Goal: Information Seeking & Learning: Learn about a topic

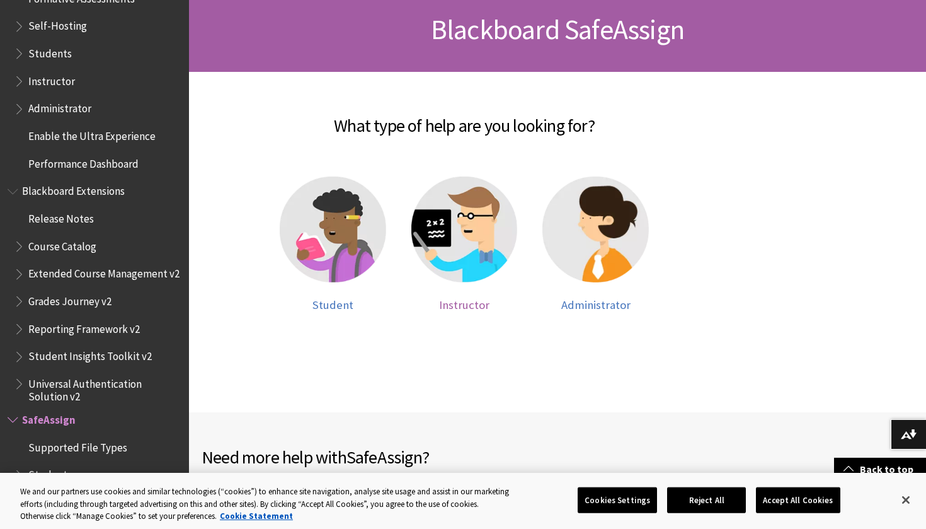
scroll to position [195, 0]
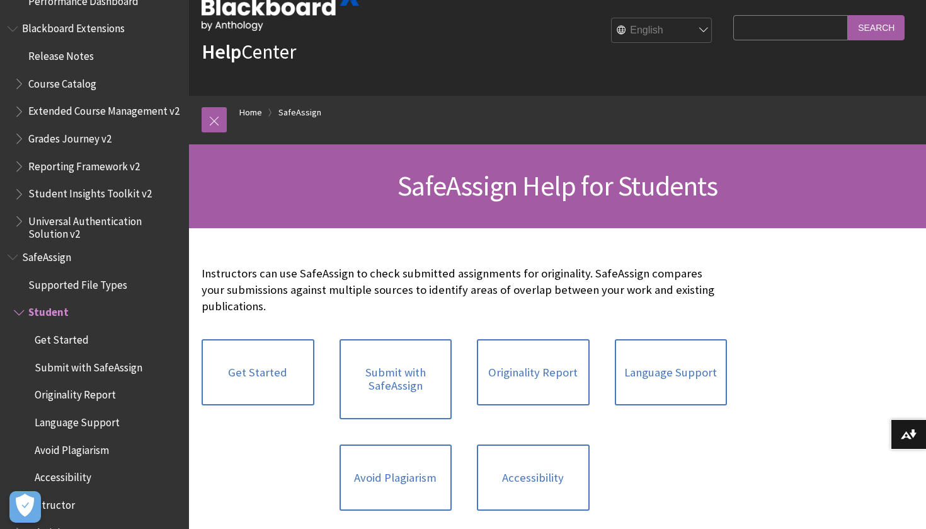
scroll to position [37, 0]
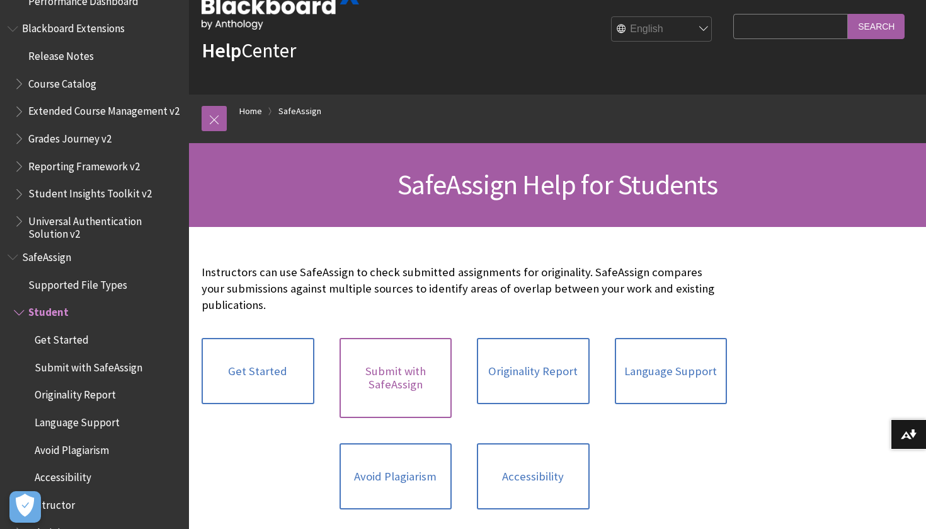
click at [401, 382] on link "Submit with SafeAssign" at bounding box center [396, 378] width 113 height 80
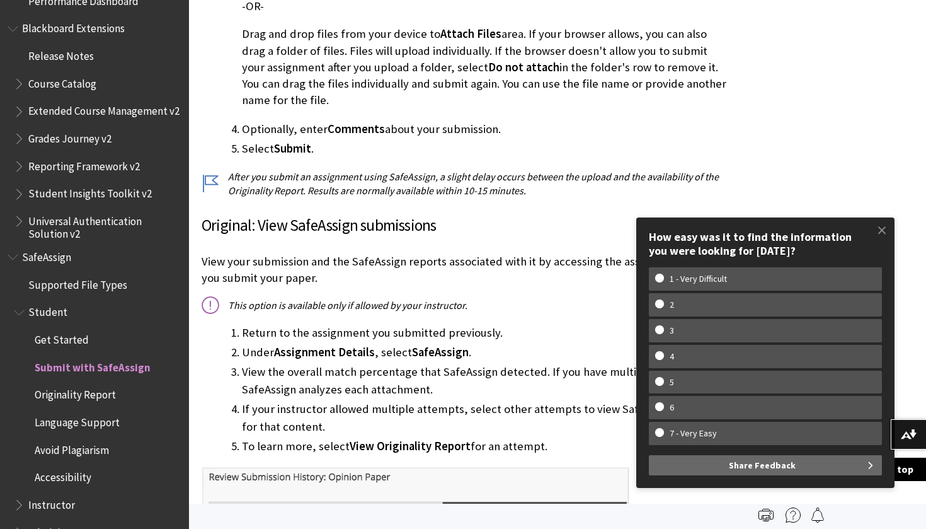
scroll to position [653, 0]
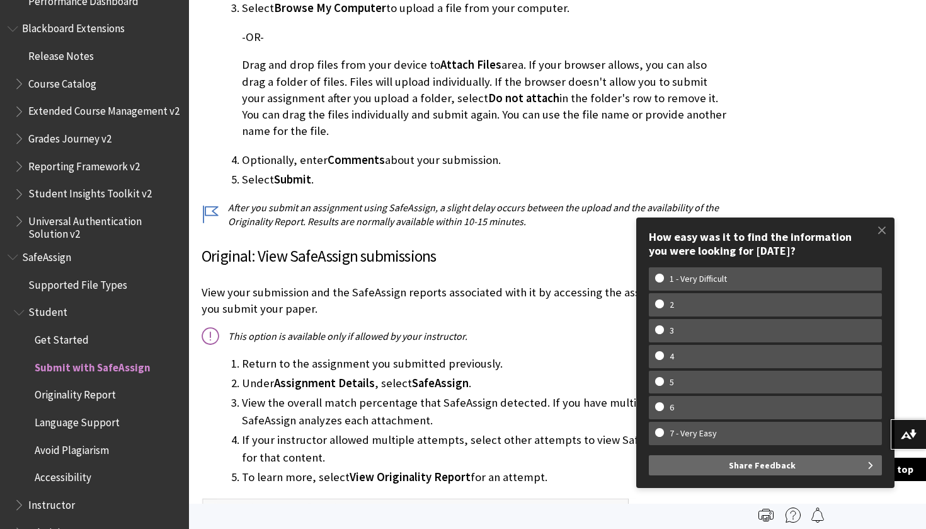
click at [83, 246] on span "SafeAssign" at bounding box center [95, 256] width 174 height 21
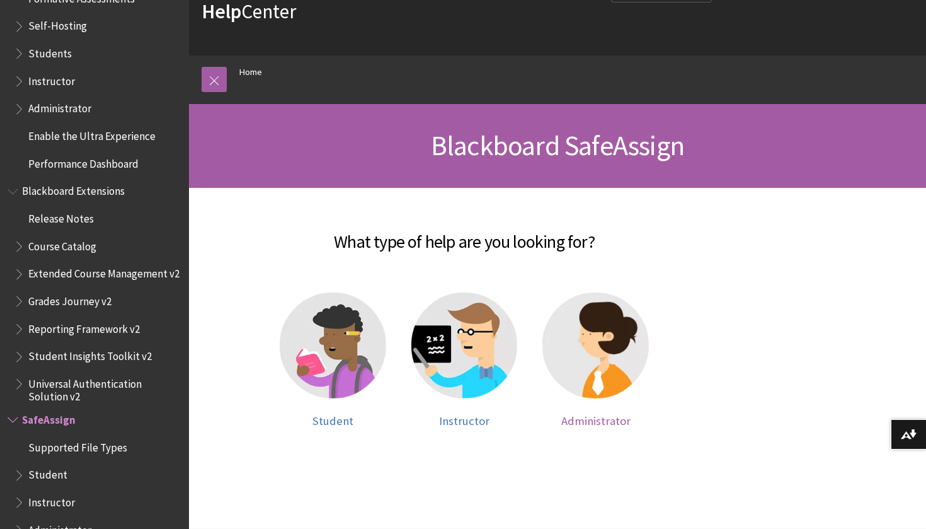
scroll to position [107, 0]
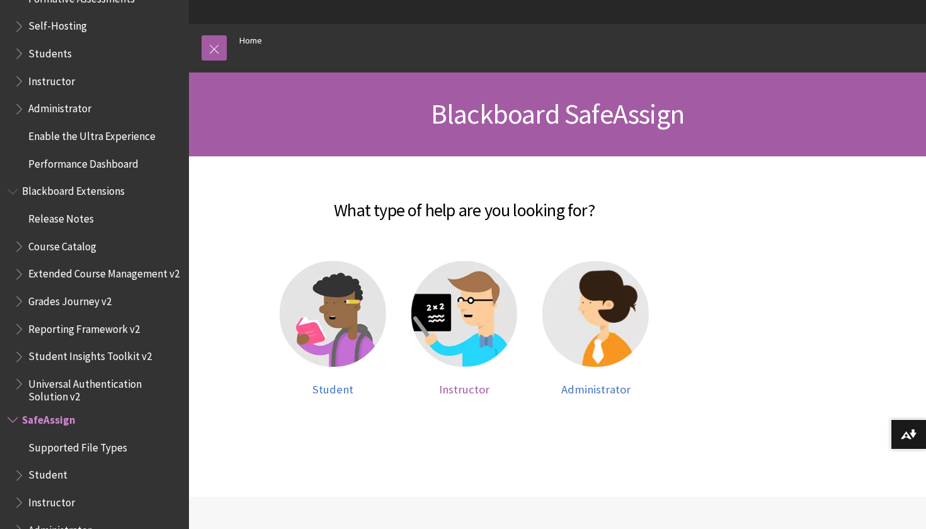
click at [482, 385] on span "Instructor" at bounding box center [464, 389] width 50 height 14
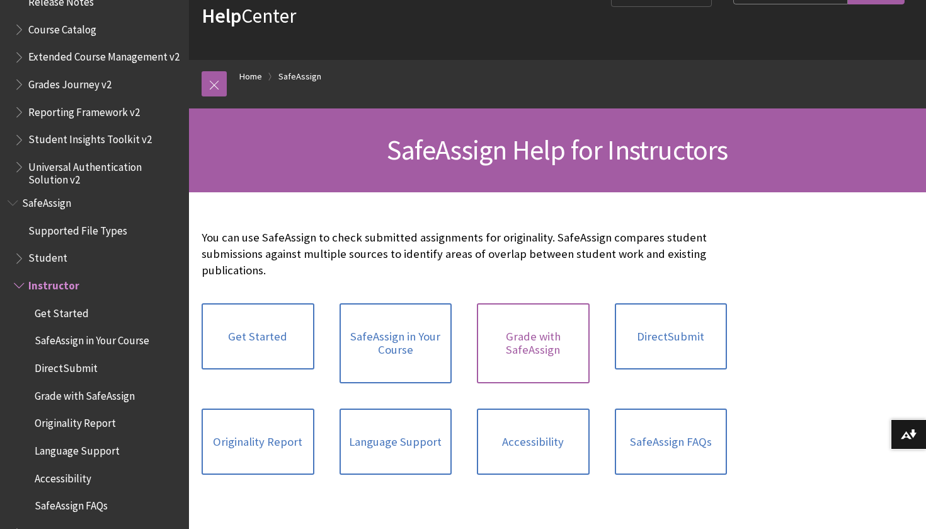
scroll to position [81, 0]
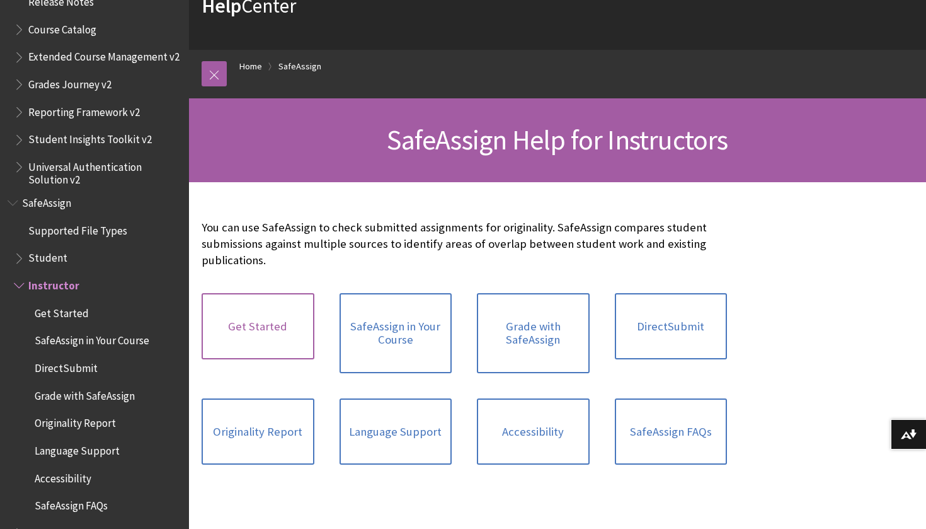
click at [246, 343] on link "Get Started" at bounding box center [258, 326] width 113 height 67
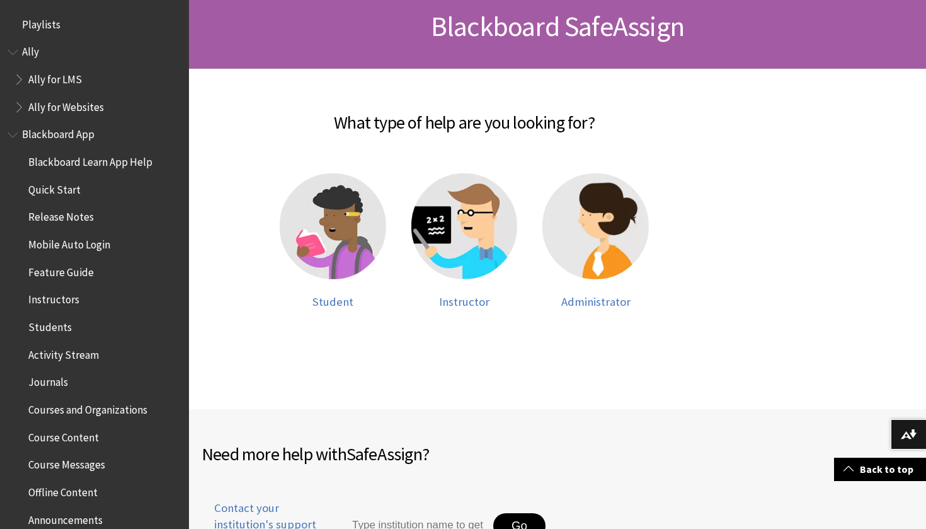
scroll to position [1189, 0]
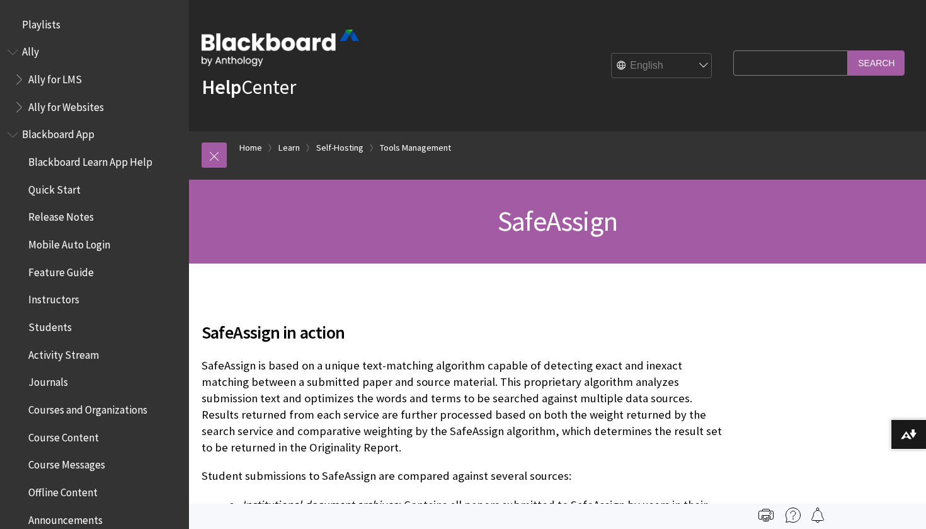
scroll to position [2819, 0]
